Goal: Task Accomplishment & Management: Complete application form

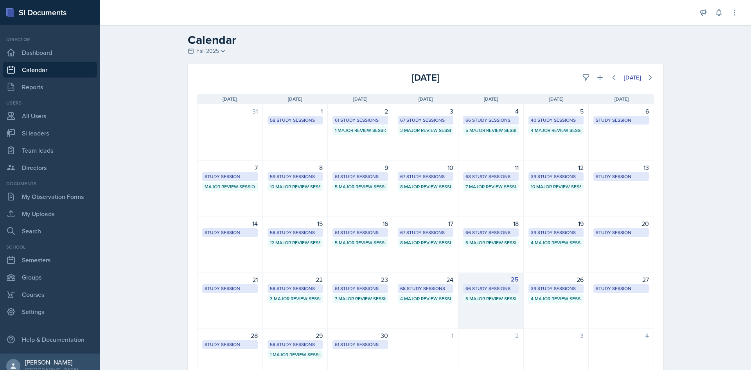
click at [489, 284] on div "66 Study Sessions" at bounding box center [491, 288] width 56 height 9
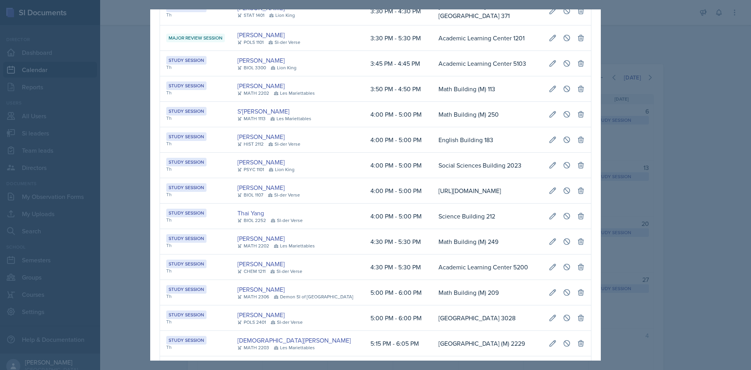
scroll to position [0, 175]
drag, startPoint x: 483, startPoint y: 111, endPoint x: 581, endPoint y: 101, distance: 99.1
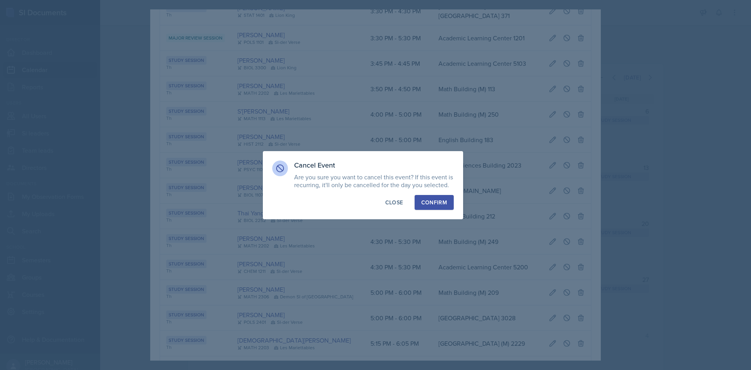
click at [446, 196] on button "Confirm" at bounding box center [434, 202] width 39 height 15
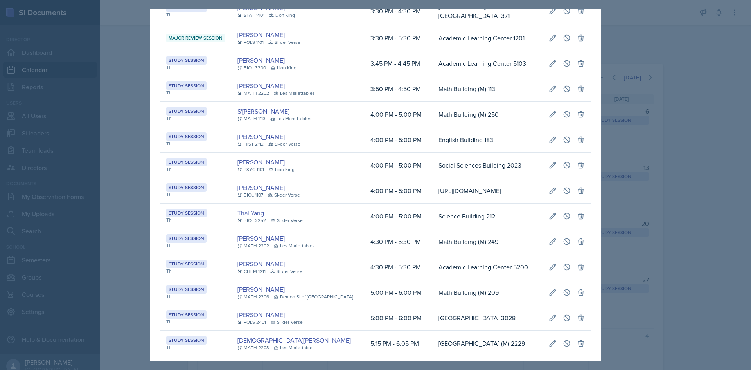
click at [650, 101] on div at bounding box center [375, 185] width 751 height 370
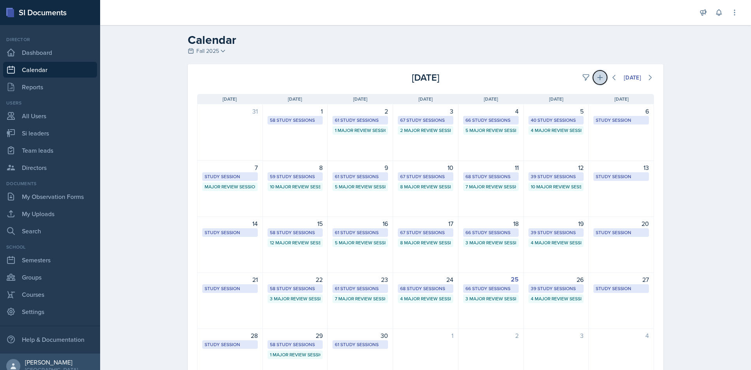
click at [599, 77] on icon at bounding box center [599, 77] width 5 height 5
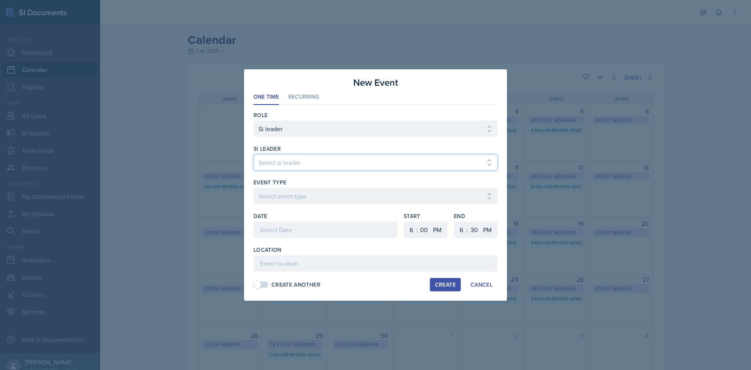
click at [280, 163] on select "Select si leader [PERSON_NAME] [PERSON_NAME] [PERSON_NAME] [PERSON_NAME] [PERSO…" at bounding box center [376, 162] width 244 height 16
select select "f276bd1f-fcef-4500-9a49-19f8a1c3d0fd"
click at [254, 154] on select "Select si leader [PERSON_NAME] [PERSON_NAME] [PERSON_NAME] [PERSON_NAME] [PERSO…" at bounding box center [376, 162] width 244 height 16
click at [287, 185] on div "Event Type" at bounding box center [376, 182] width 244 height 8
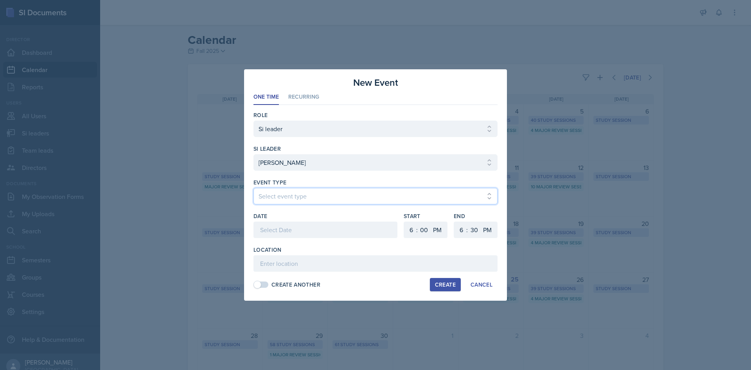
click at [287, 189] on select "Select event type Major Review Session Study Session" at bounding box center [376, 196] width 244 height 16
select select "66bb7cbf-e419-488b-a7ef-f63bc5f9ed04"
click at [254, 188] on select "Select event type Major Review Session Study Session" at bounding box center [376, 196] width 244 height 16
click at [293, 221] on div "Date" at bounding box center [326, 229] width 144 height 34
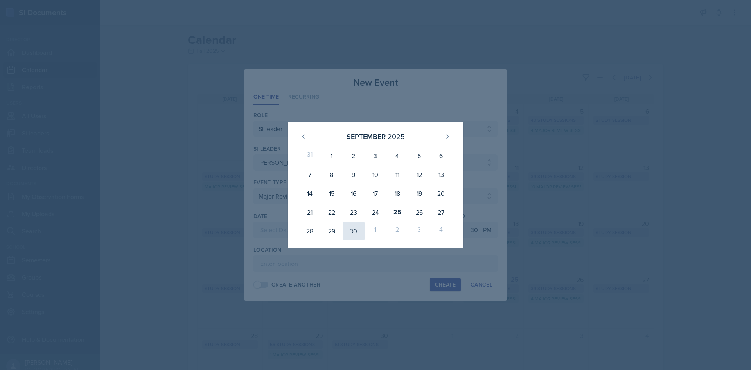
drag, startPoint x: 358, startPoint y: 229, endPoint x: 130, endPoint y: 177, distance: 233.7
click at [358, 229] on div "30" at bounding box center [354, 230] width 22 height 19
type input "[DATE]"
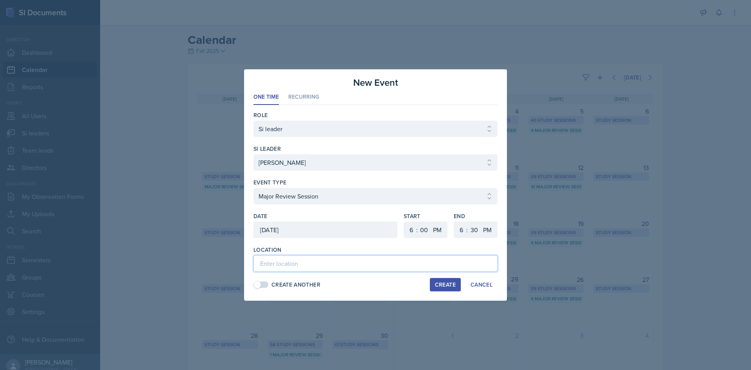
click at [270, 264] on input at bounding box center [376, 263] width 244 height 16
paste input "[PERSON_NAME] Education Building 130"
type input "[PERSON_NAME] Education Building 130"
click at [412, 231] on select "1 2 3 4 5 6 7 8 9 10 11 12" at bounding box center [410, 229] width 13 height 16
select select "4"
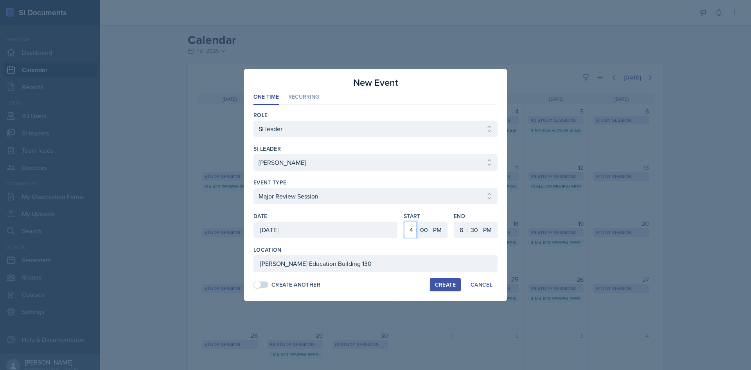
click at [404, 221] on select "1 2 3 4 5 6 7 8 9 10 11 12" at bounding box center [410, 229] width 13 height 16
click at [472, 232] on select "00 05 10 15 20 25 30 35 40 45 50 55" at bounding box center [474, 229] width 13 height 16
select select "0"
click at [468, 221] on select "00 05 10 15 20 25 30 35 40 45 50 55" at bounding box center [474, 229] width 13 height 16
click at [355, 318] on div at bounding box center [375, 185] width 751 height 370
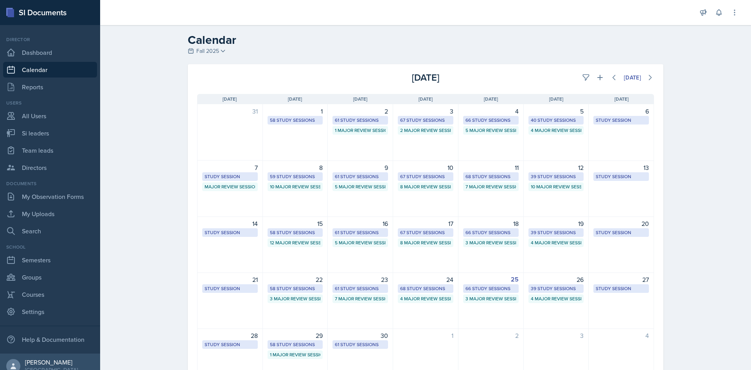
click at [732, 180] on div "Calendar Fall 2025 Fall 2025 Summer 2025 Spring 2025 Fall 2024 Summer 2024 Spri…" at bounding box center [425, 219] width 651 height 388
click at [350, 336] on div "30" at bounding box center [361, 335] width 56 height 9
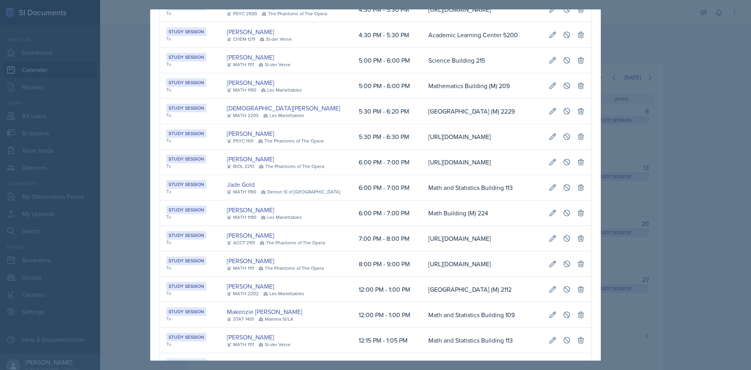
click at [751, 83] on div at bounding box center [375, 185] width 751 height 370
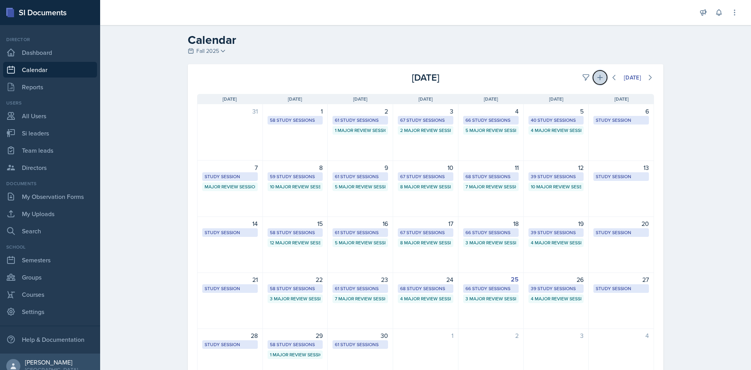
click at [596, 76] on icon at bounding box center [600, 78] width 8 height 8
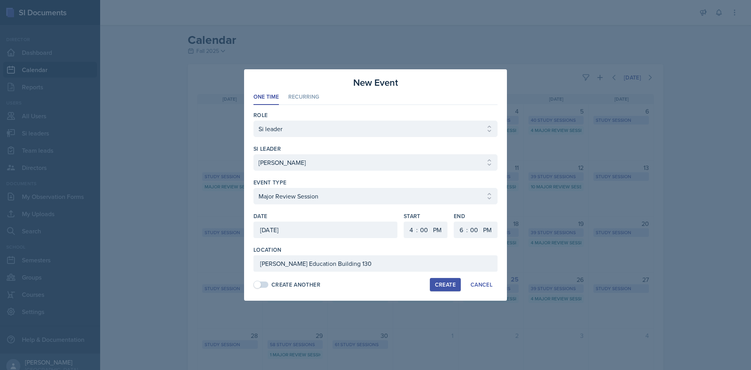
click at [436, 287] on div "Create" at bounding box center [445, 284] width 21 height 6
select select
select select "6"
select select "30"
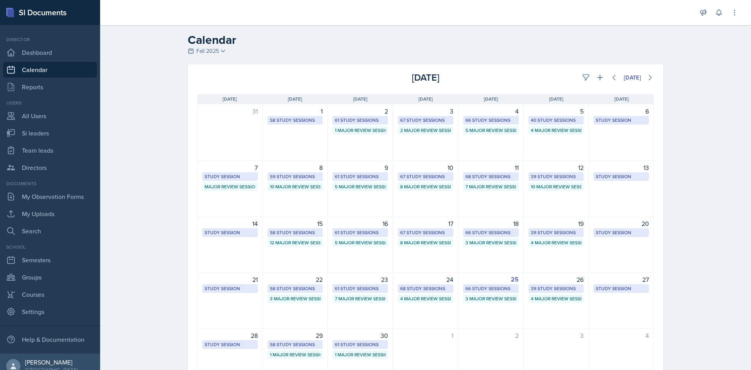
click at [724, 198] on div "Calendar Fall 2025 Fall 2025 Summer 2025 Spring 2025 Fall 2024 Summer 2024 Spri…" at bounding box center [425, 219] width 651 height 388
click at [593, 78] on button at bounding box center [600, 77] width 14 height 14
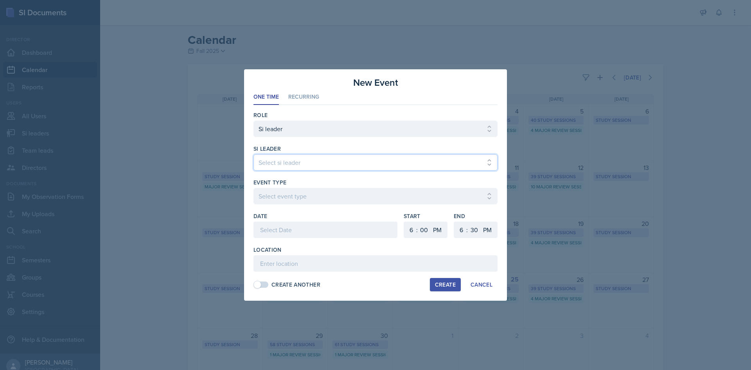
click at [317, 158] on select "Select si leader [PERSON_NAME] [PERSON_NAME] [PERSON_NAME] [PERSON_NAME] [PERSO…" at bounding box center [376, 162] width 244 height 16
select select "ceb52639-1496-45fe-9868-7aa472316691"
click at [254, 154] on select "Select si leader [PERSON_NAME] [PERSON_NAME] [PERSON_NAME] [PERSON_NAME] [PERSO…" at bounding box center [376, 162] width 244 height 16
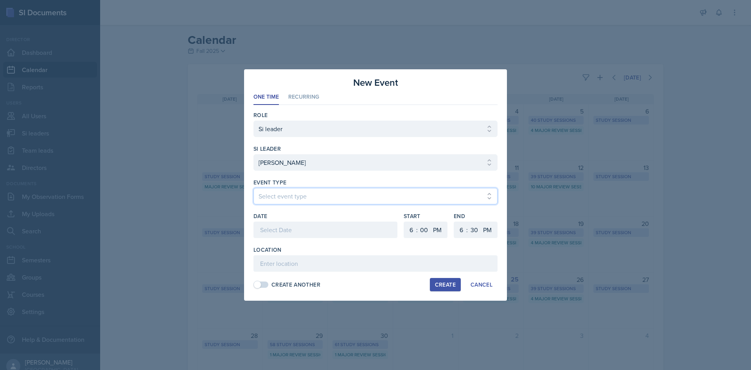
click at [304, 193] on select "Select event type Major Review Session Study Session" at bounding box center [376, 196] width 244 height 16
select select "66bb7cbf-e419-488b-a7ef-f63bc5f9ed04"
click at [254, 188] on select "Select event type Major Review Session Study Session" at bounding box center [376, 196] width 244 height 16
click at [297, 229] on div at bounding box center [326, 229] width 144 height 16
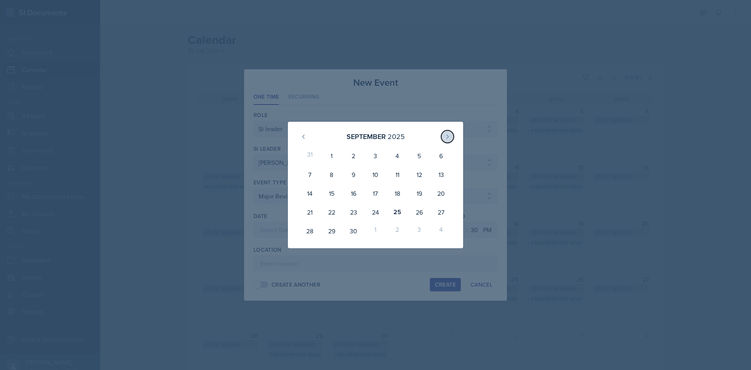
click at [453, 139] on button at bounding box center [447, 136] width 13 height 13
click at [377, 152] on div "1" at bounding box center [376, 155] width 22 height 19
type input "[DATE]"
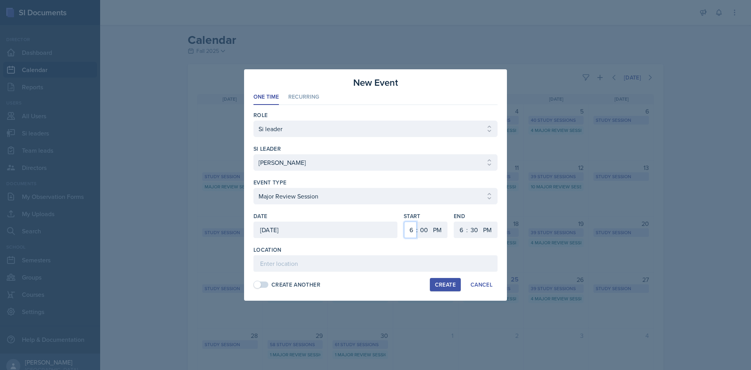
click at [406, 230] on select "1 2 3 4 5 6 7 8 9 10 11 12" at bounding box center [410, 229] width 13 height 16
select select "12"
click at [404, 221] on select "1 2 3 4 5 6 7 8 9 10 11 12" at bounding box center [410, 229] width 13 height 16
drag, startPoint x: 419, startPoint y: 228, endPoint x: 419, endPoint y: 223, distance: 4.8
click at [419, 228] on select "00 05 10 15 20 25 30 35 40 45 50 55" at bounding box center [424, 229] width 13 height 16
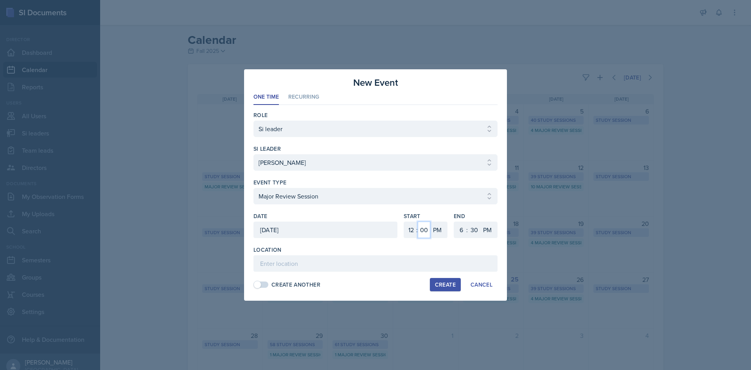
select select "30"
click at [418, 221] on select "00 05 10 15 20 25 30 35 40 45 50 55" at bounding box center [424, 229] width 13 height 16
click at [465, 232] on select "1 2 3 4 5 6 7 8 9 10 11 12" at bounding box center [460, 229] width 13 height 16
select select "2"
click at [454, 221] on select "1 2 3 4 5 6 7 8 9 10 11 12" at bounding box center [460, 229] width 13 height 16
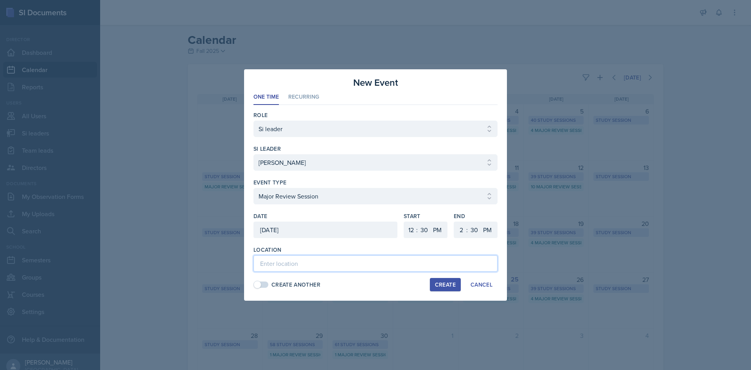
click at [455, 263] on input at bounding box center [376, 263] width 244 height 16
type input "[PERSON_NAME][GEOGRAPHIC_DATA] 132"
click at [459, 287] on button "Create" at bounding box center [445, 284] width 31 height 13
select select
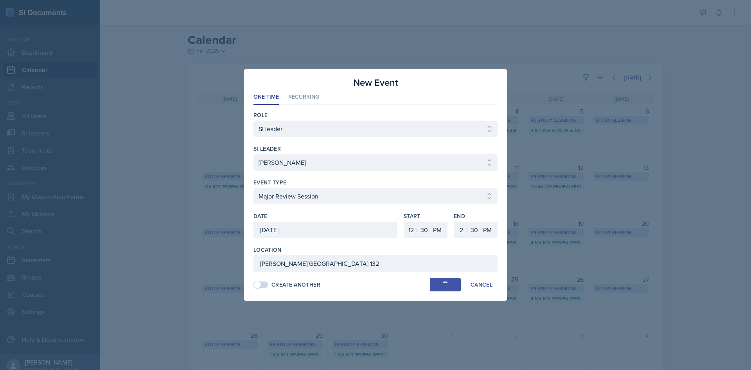
select select "6"
select select "0"
select select "6"
